Goal: Navigation & Orientation: Find specific page/section

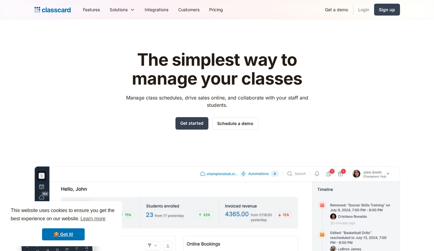
click at [365, 8] on link "Login" at bounding box center [363, 10] width 21 height 14
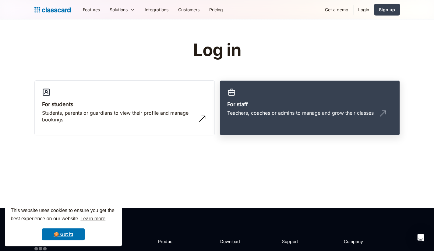
click at [240, 106] on h3 "For staff" at bounding box center [309, 104] width 165 height 8
